Goal: Information Seeking & Learning: Learn about a topic

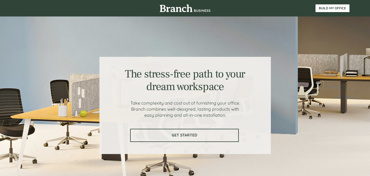
click at [188, 137] on link "GET STARTED" at bounding box center [184, 134] width 109 height 13
